Goal: Information Seeking & Learning: Learn about a topic

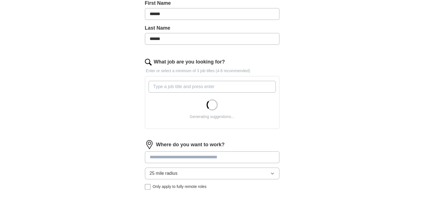
scroll to position [140, 0]
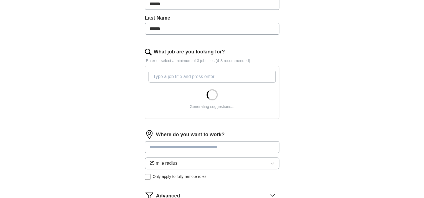
click at [163, 76] on input "What job are you looking for?" at bounding box center [212, 77] width 127 height 12
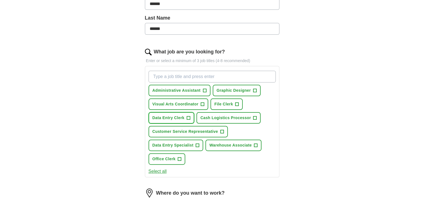
click at [164, 120] on button "Data Entry Clerk +" at bounding box center [172, 117] width 46 height 11
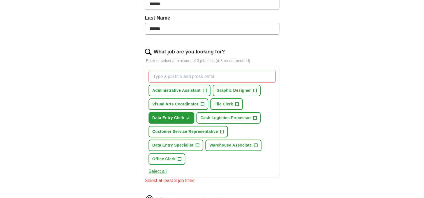
click at [237, 104] on span "+" at bounding box center [236, 104] width 3 height 4
click at [204, 89] on span "+" at bounding box center [204, 91] width 3 height 4
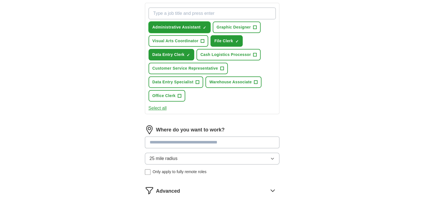
scroll to position [252, 0]
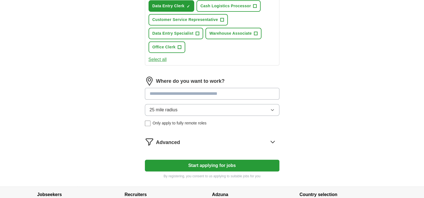
click at [205, 95] on input at bounding box center [212, 94] width 135 height 12
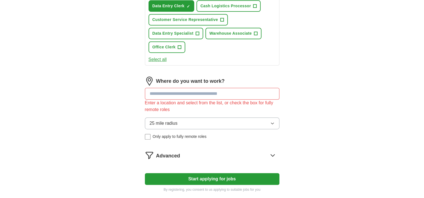
click at [272, 110] on div "Where do you want to work? Enter a location and select from the list, or check …" at bounding box center [212, 111] width 135 height 68
click at [271, 121] on icon "button" at bounding box center [272, 123] width 4 height 4
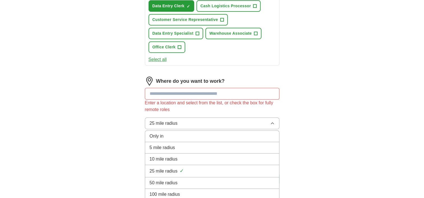
click at [181, 156] on div "10 mile radius" at bounding box center [212, 159] width 125 height 7
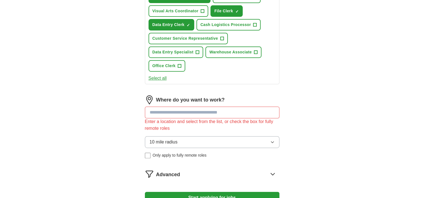
scroll to position [224, 0]
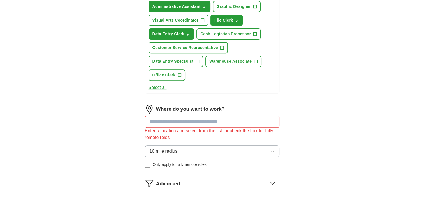
click at [250, 124] on input at bounding box center [212, 122] width 135 height 12
click at [240, 121] on input at bounding box center [212, 122] width 135 height 12
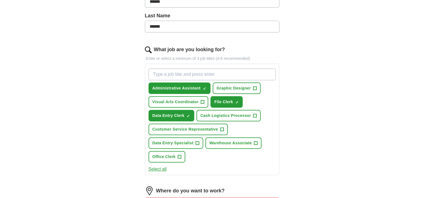
scroll to position [112, 0]
